Goal: Task Accomplishment & Management: Manage account settings

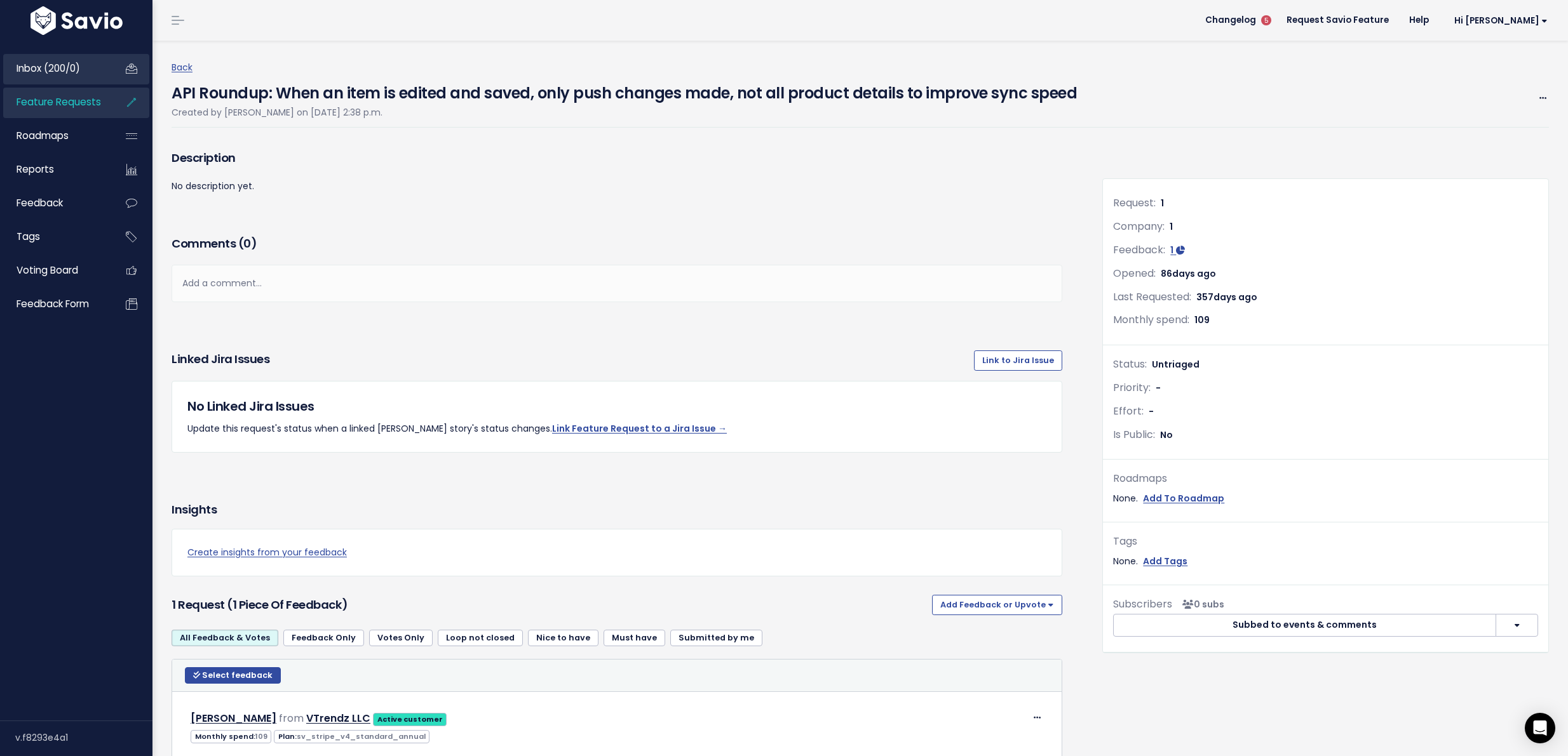
click at [59, 68] on span "Inbox (200/0)" at bounding box center [48, 68] width 63 height 13
click at [62, 68] on span "Inbox (200/0)" at bounding box center [48, 68] width 63 height 13
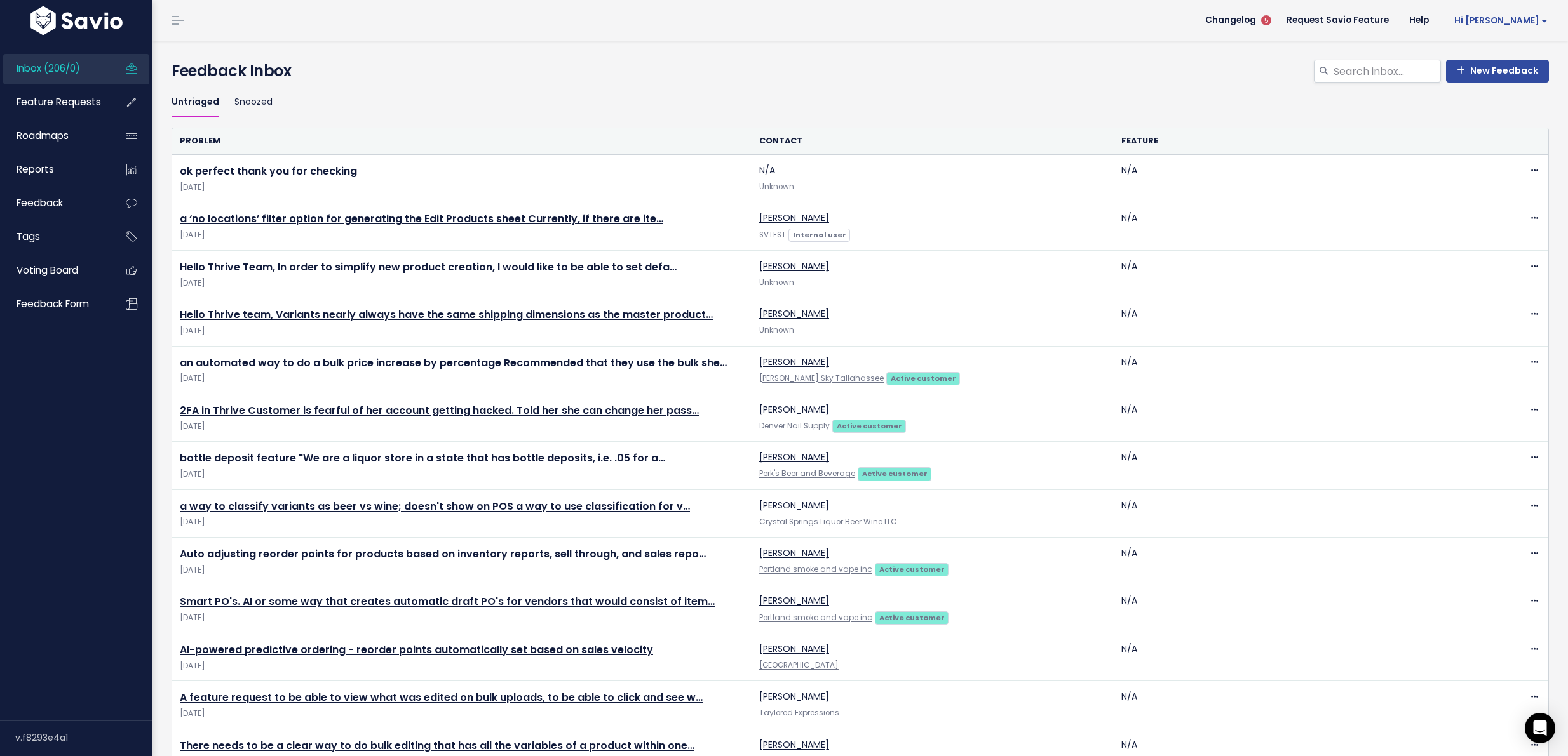
click at [1508, 25] on span "Hi [PERSON_NAME]" at bounding box center [1501, 21] width 93 height 9
click at [1509, 100] on link "Integrations" at bounding box center [1506, 107] width 93 height 25
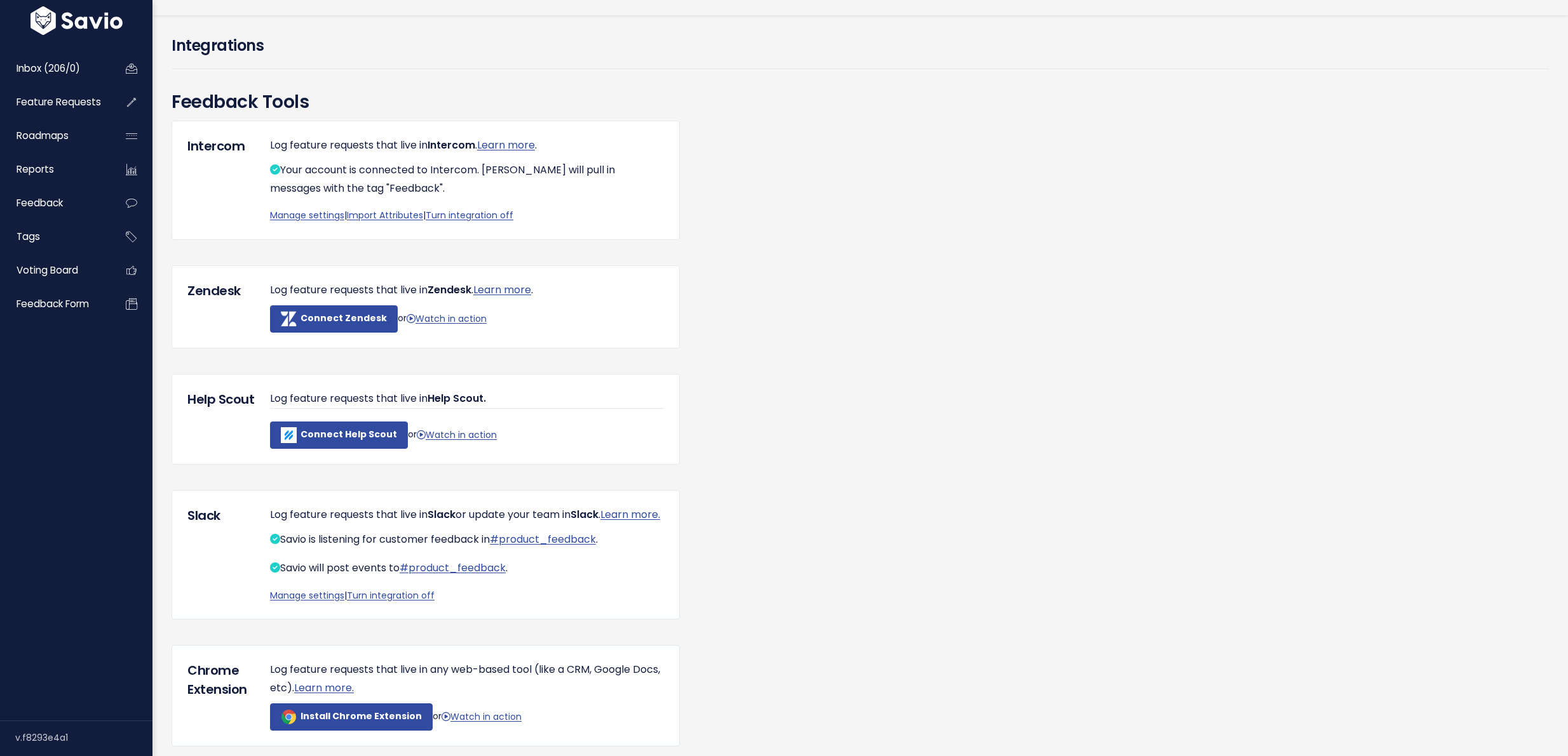
scroll to position [29, 0]
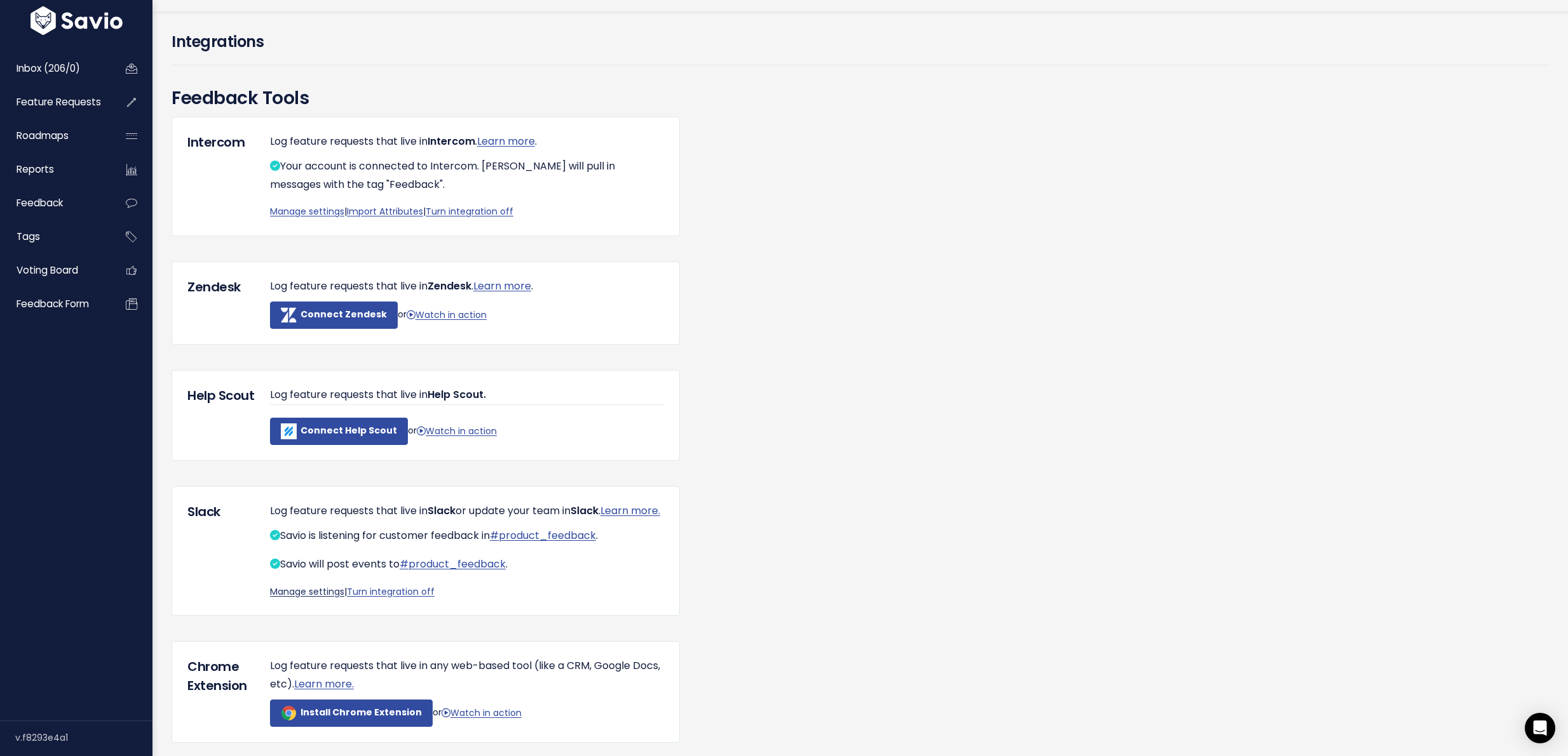
click at [308, 598] on link "Manage settings" at bounding box center [307, 592] width 74 height 13
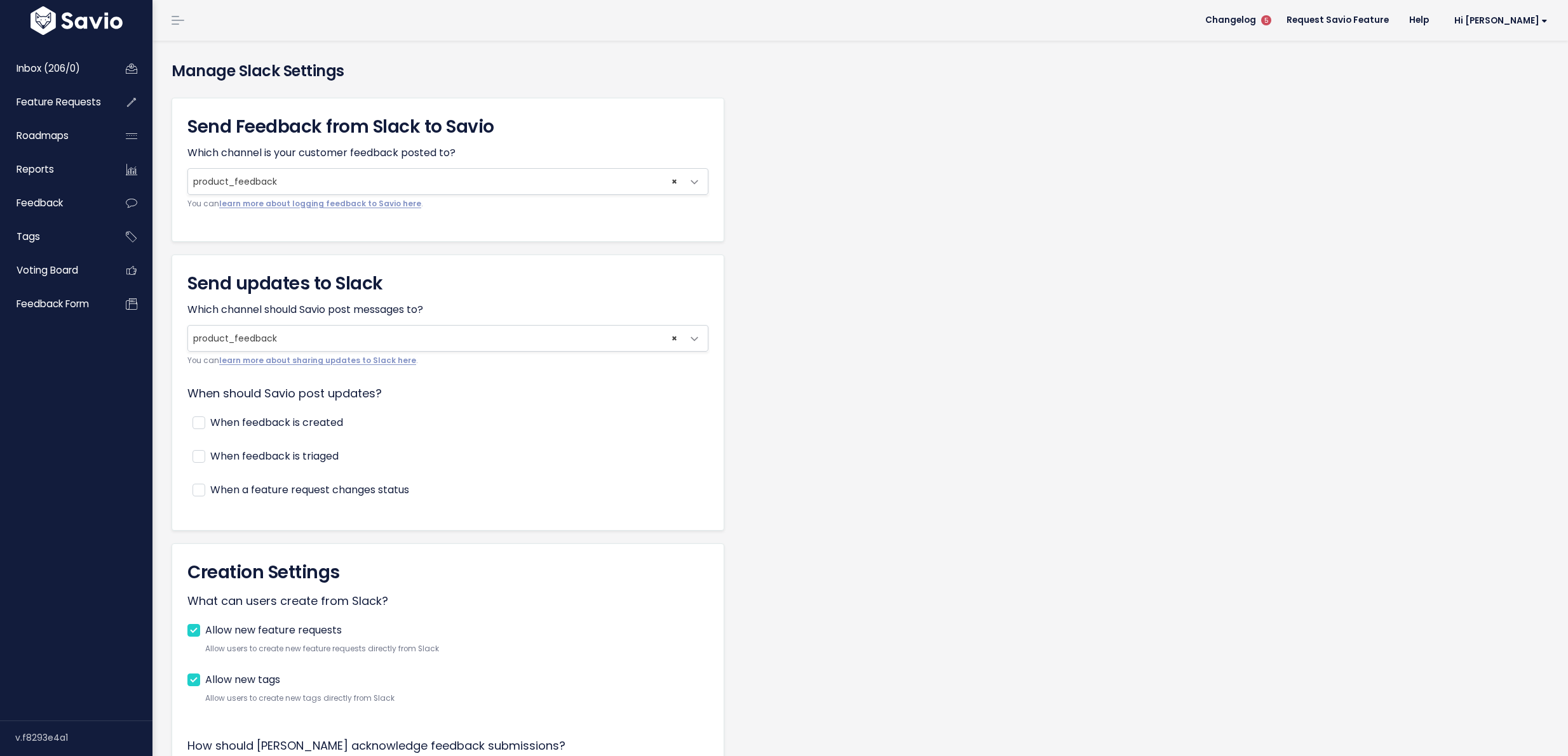
click at [328, 432] on label "When feedback is created" at bounding box center [277, 423] width 133 height 18
click at [218, 422] on input "When feedback is created" at bounding box center [214, 418] width 8 height 8
checkbox input "true"
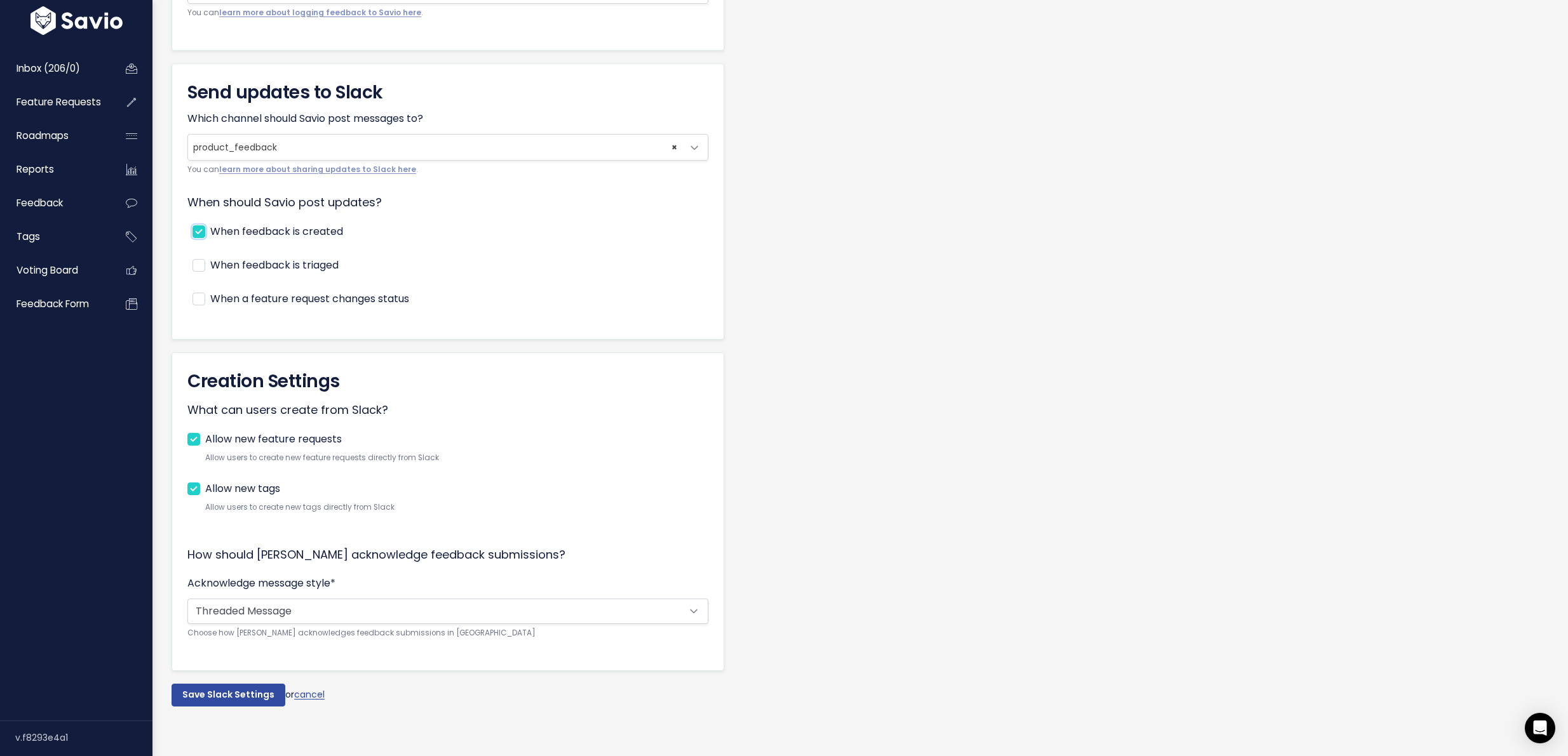
scroll to position [201, 0]
click at [230, 685] on input "Save Slack Settings" at bounding box center [229, 695] width 114 height 23
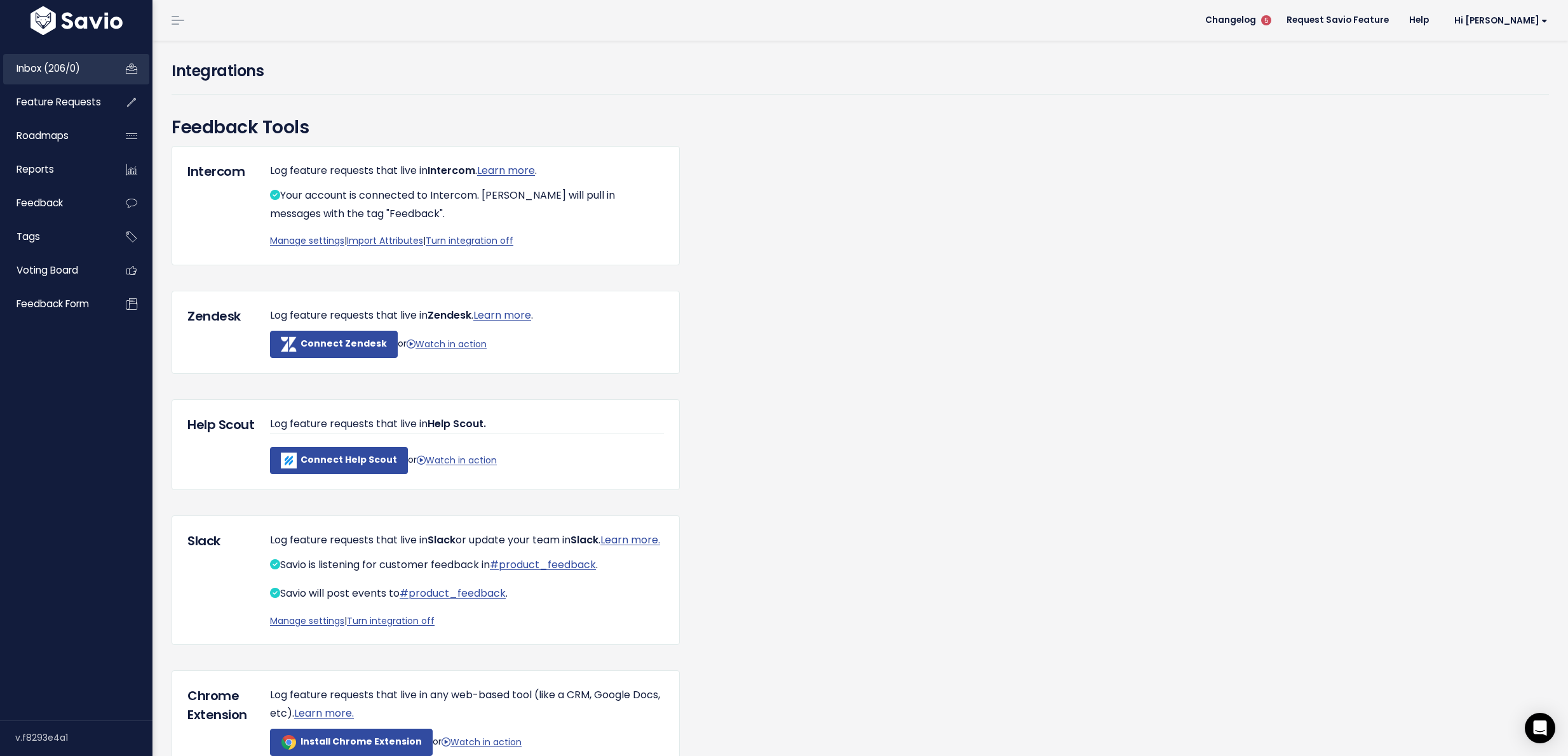
click at [72, 78] on link "Inbox (206/0)" at bounding box center [54, 68] width 102 height 29
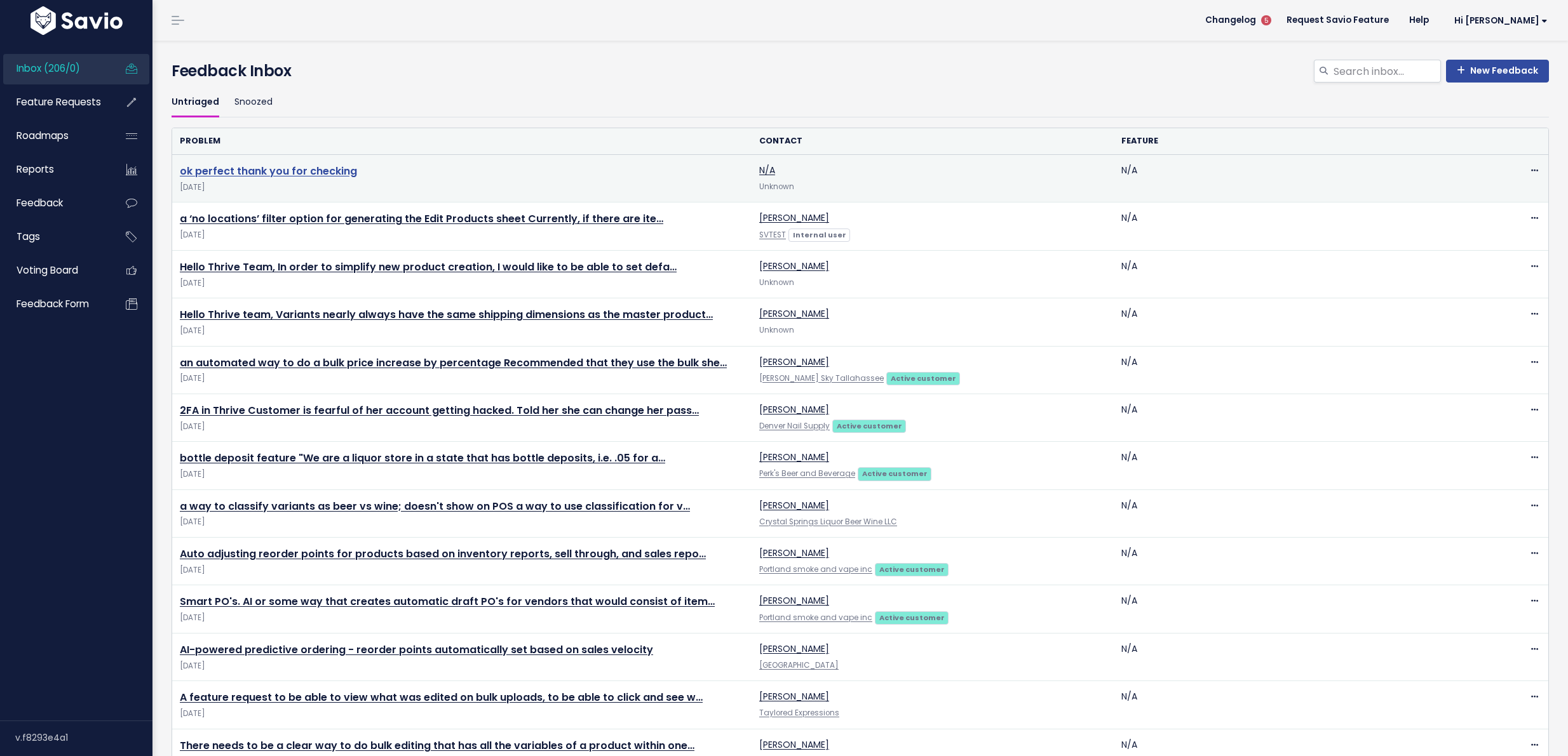
click at [298, 168] on link "ok perfect thank you for checking" at bounding box center [268, 171] width 177 height 14
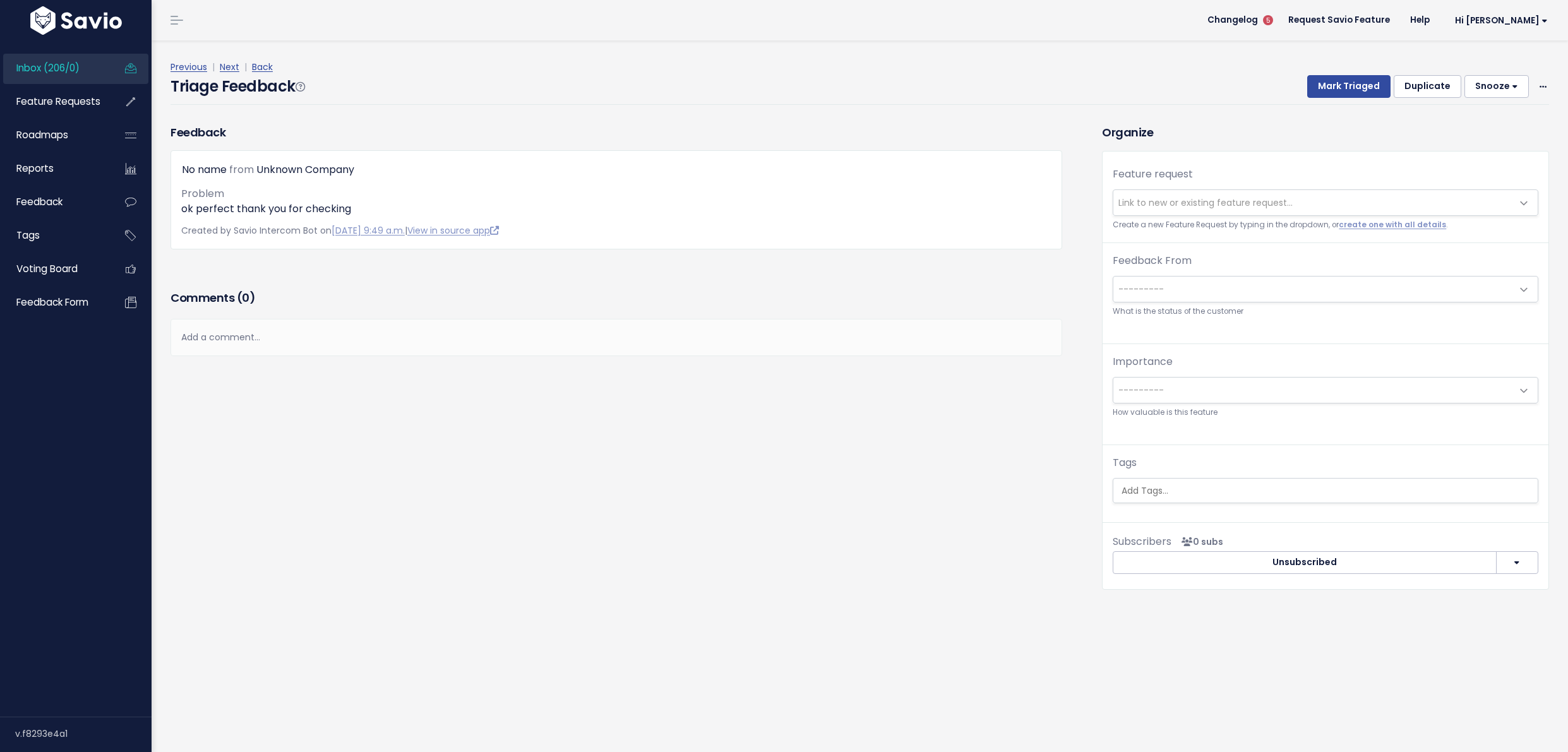
click at [1540, 80] on div "Previous | Next | Back Triage Feedback Mark Triaged Duplicate [GEOGRAPHIC_DATA]…" at bounding box center [864, 82] width 1388 height 46
click at [1539, 82] on div "Previous | Next | Back Triage Feedback Mark Triaged Duplicate [GEOGRAPHIC_DATA]…" at bounding box center [864, 82] width 1388 height 46
click at [1537, 85] on span at bounding box center [1543, 87] width 12 height 16
click at [1487, 153] on link "Delete" at bounding box center [1493, 145] width 91 height 24
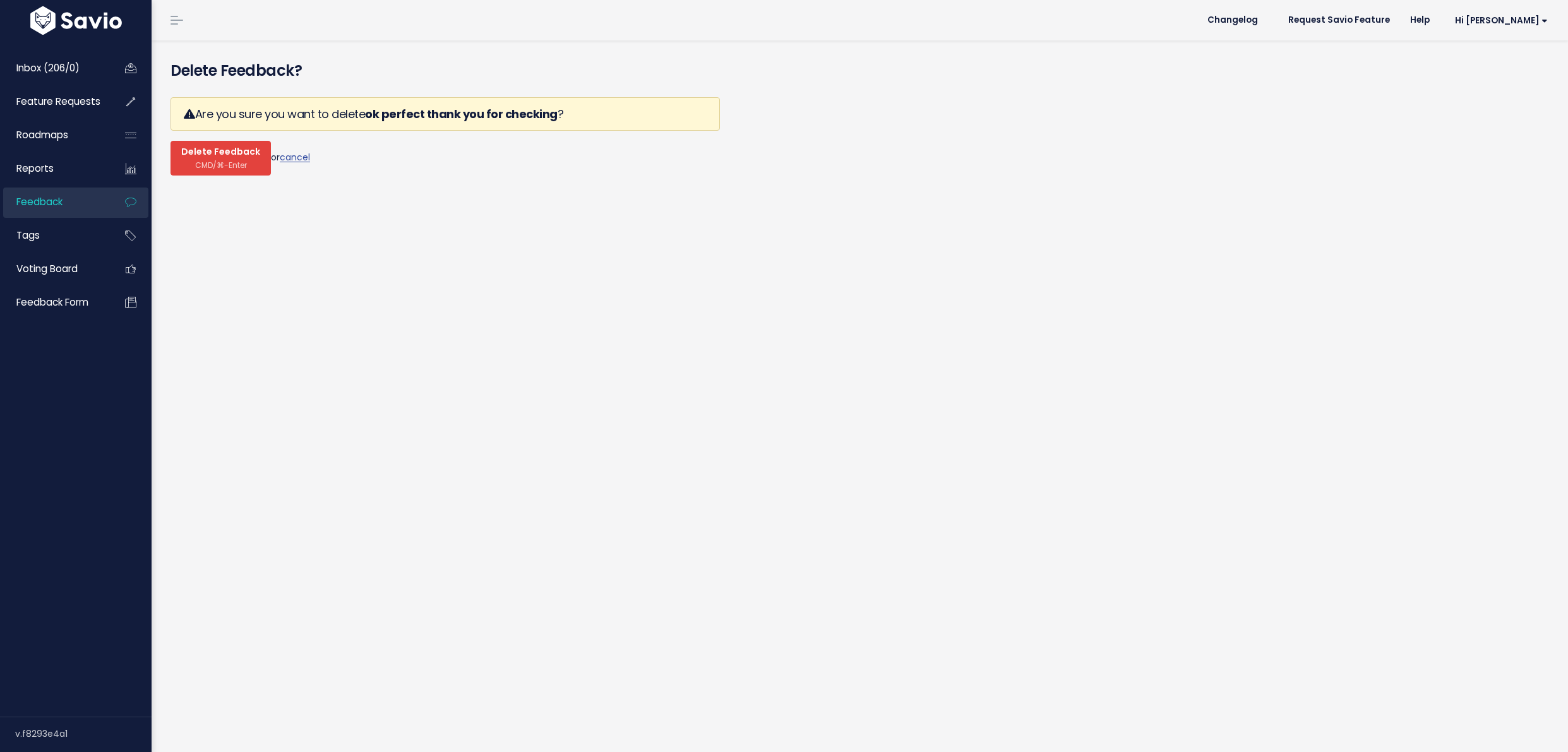
click at [230, 164] on span "CMD/⌘-Enter" at bounding box center [221, 165] width 52 height 9
